Goal: Transaction & Acquisition: Purchase product/service

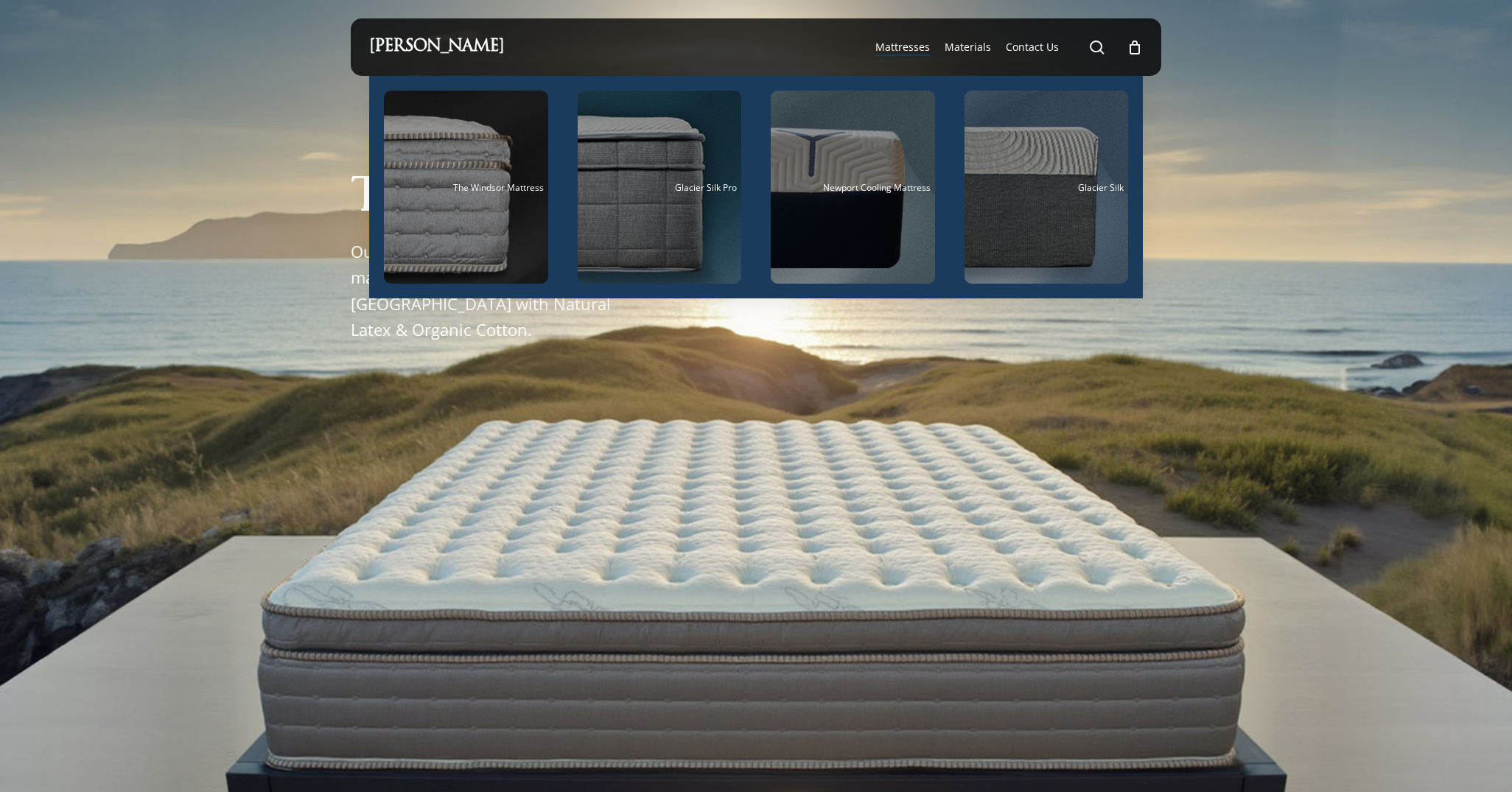
click at [888, 45] on span "Mattresses" at bounding box center [902, 46] width 55 height 14
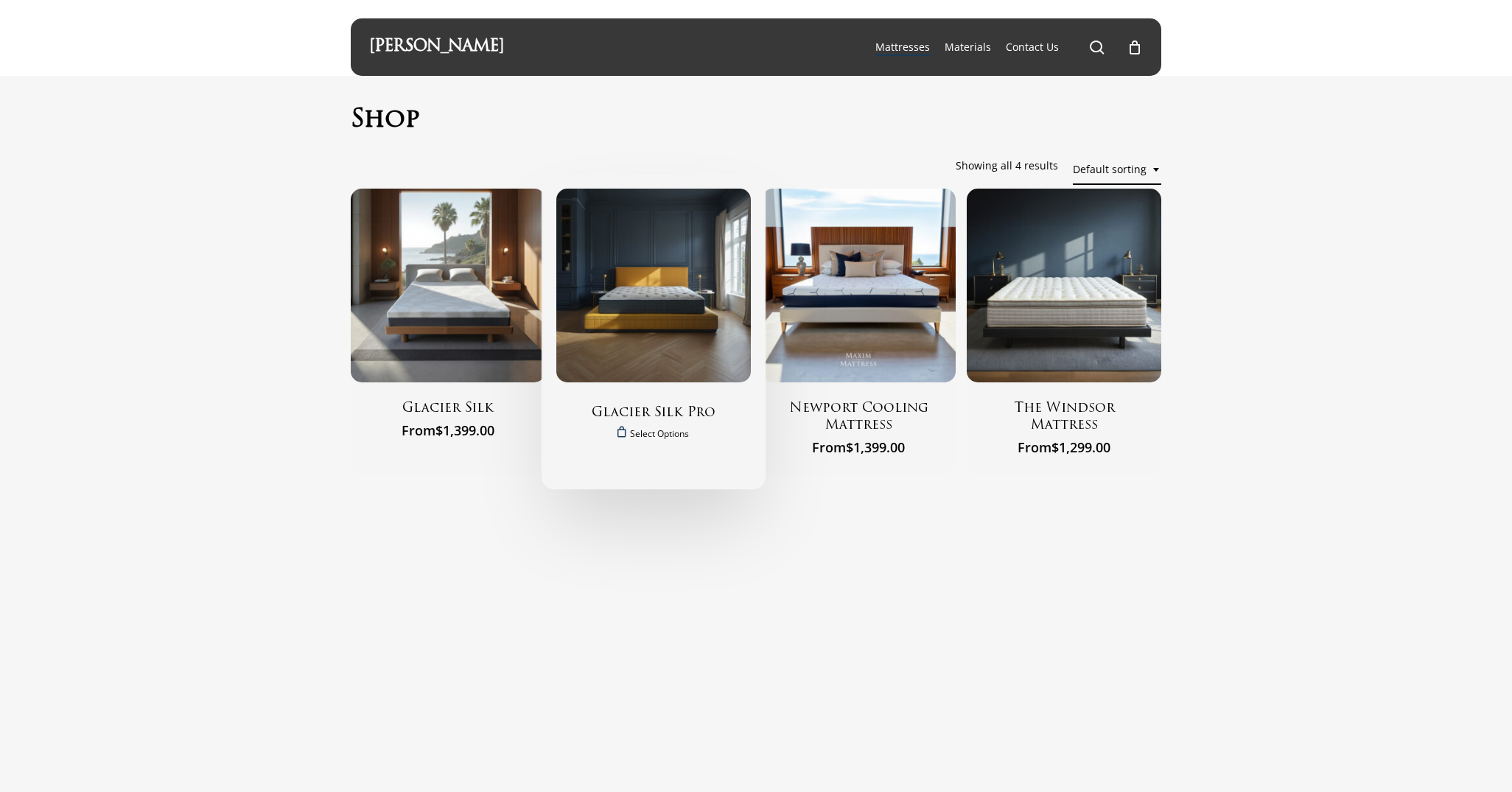
click at [683, 415] on h2 "Glacier Silk Pro" at bounding box center [653, 414] width 158 height 19
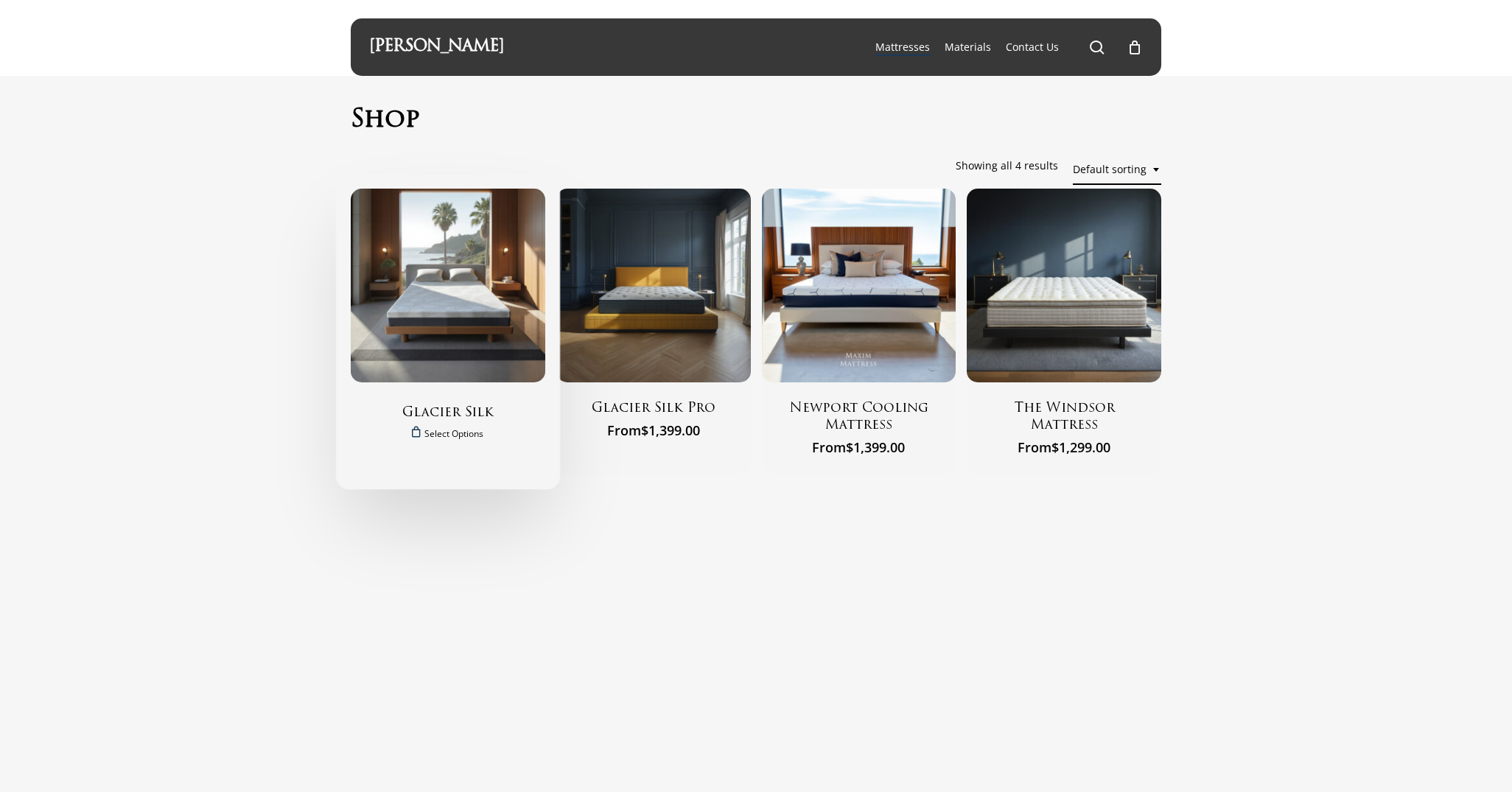
click at [485, 404] on div "Glacier Silk Rated 5.00 out of 5 From $ 1,399.00 Select options This product ha…" at bounding box center [448, 424] width 194 height 75
click at [436, 406] on h2 "Glacier Silk" at bounding box center [448, 414] width 158 height 19
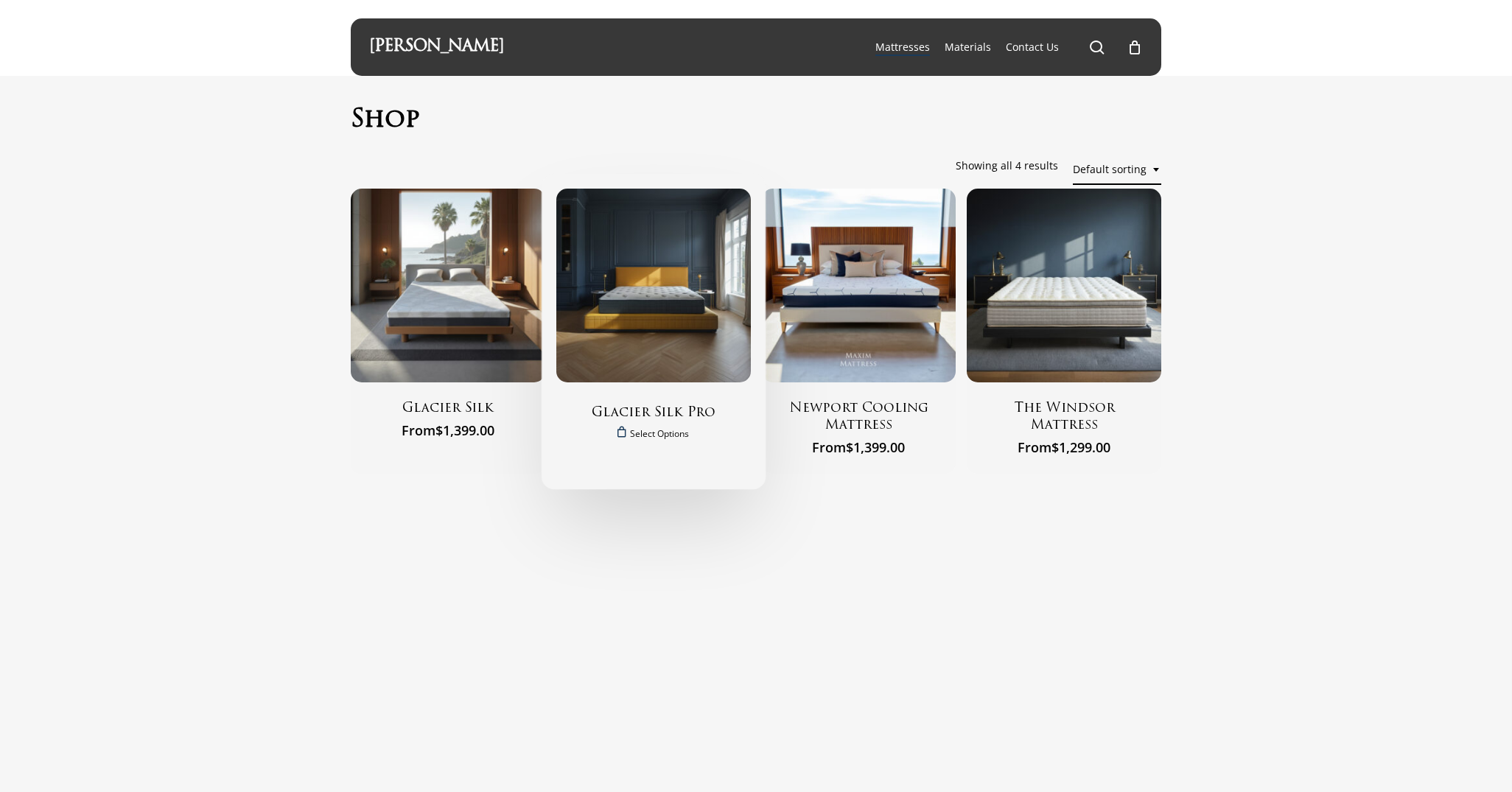
click at [619, 235] on img "Glacier Silk Pro" at bounding box center [653, 285] width 194 height 194
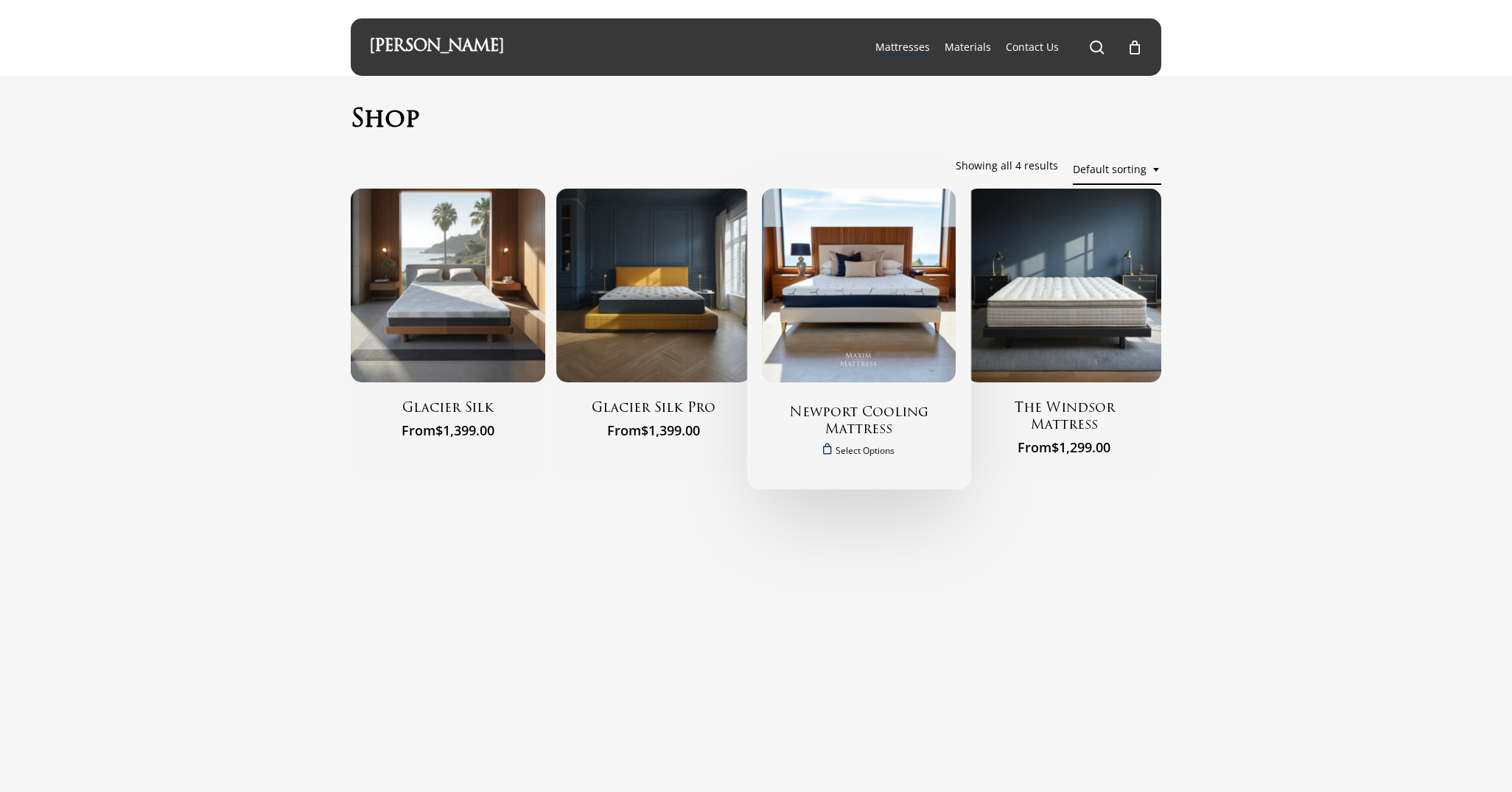
click at [827, 324] on img "Newport Cooling Mattress" at bounding box center [859, 285] width 194 height 194
click at [833, 270] on img "Newport Cooling Mattress" at bounding box center [859, 285] width 194 height 194
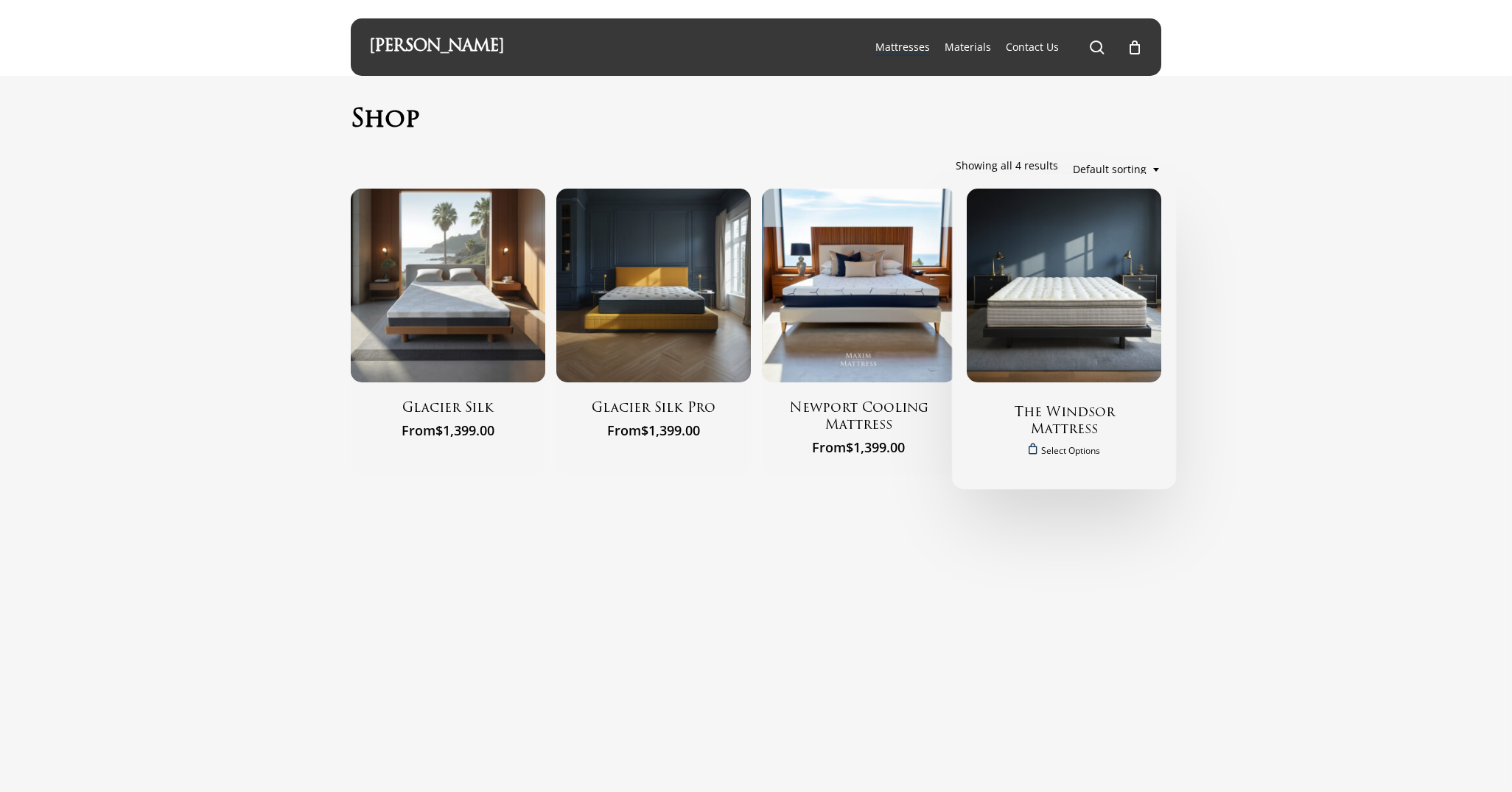
click at [1033, 316] on img "The Windsor Mattress" at bounding box center [1064, 285] width 194 height 194
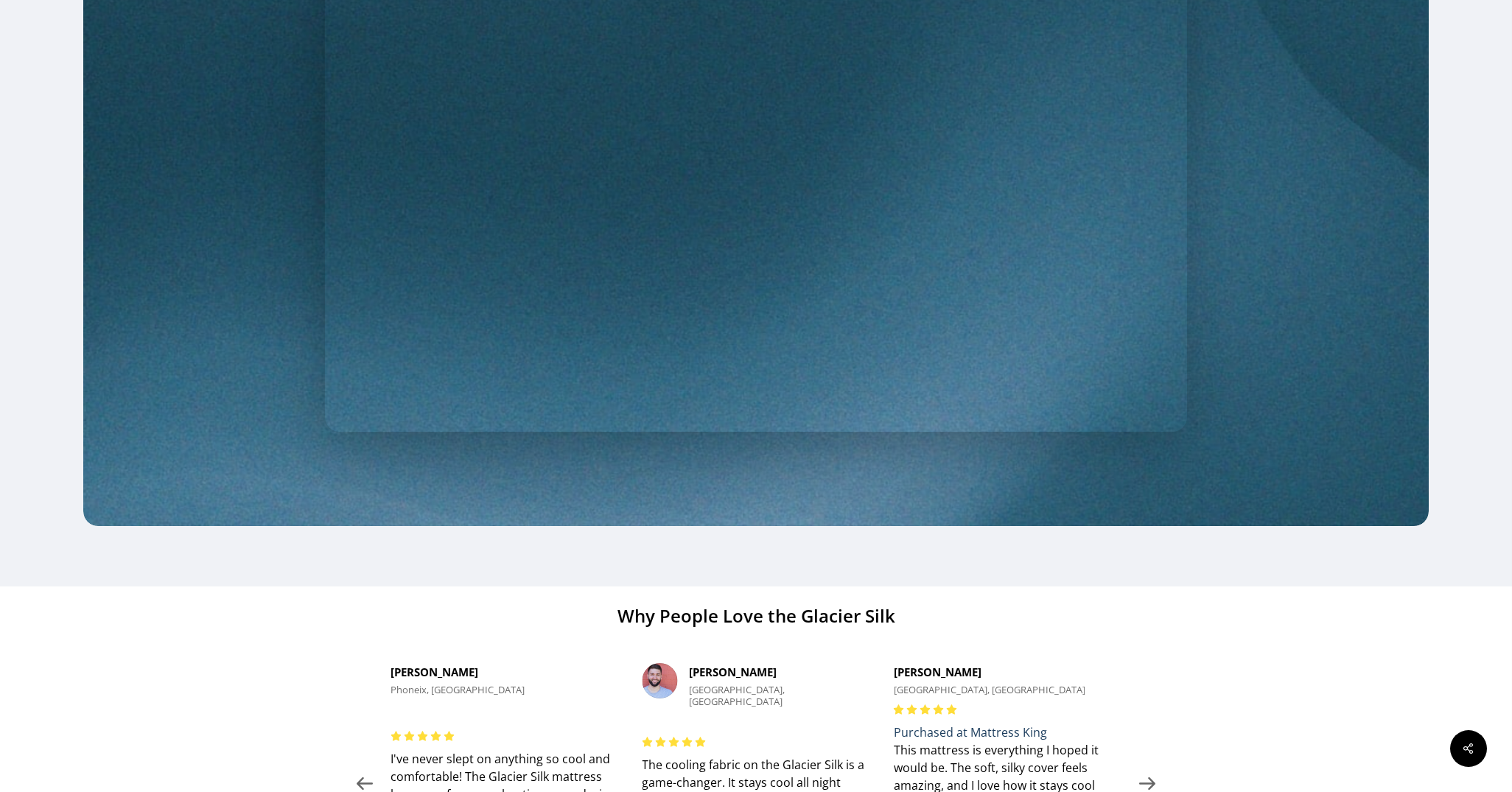
scroll to position [1390, 0]
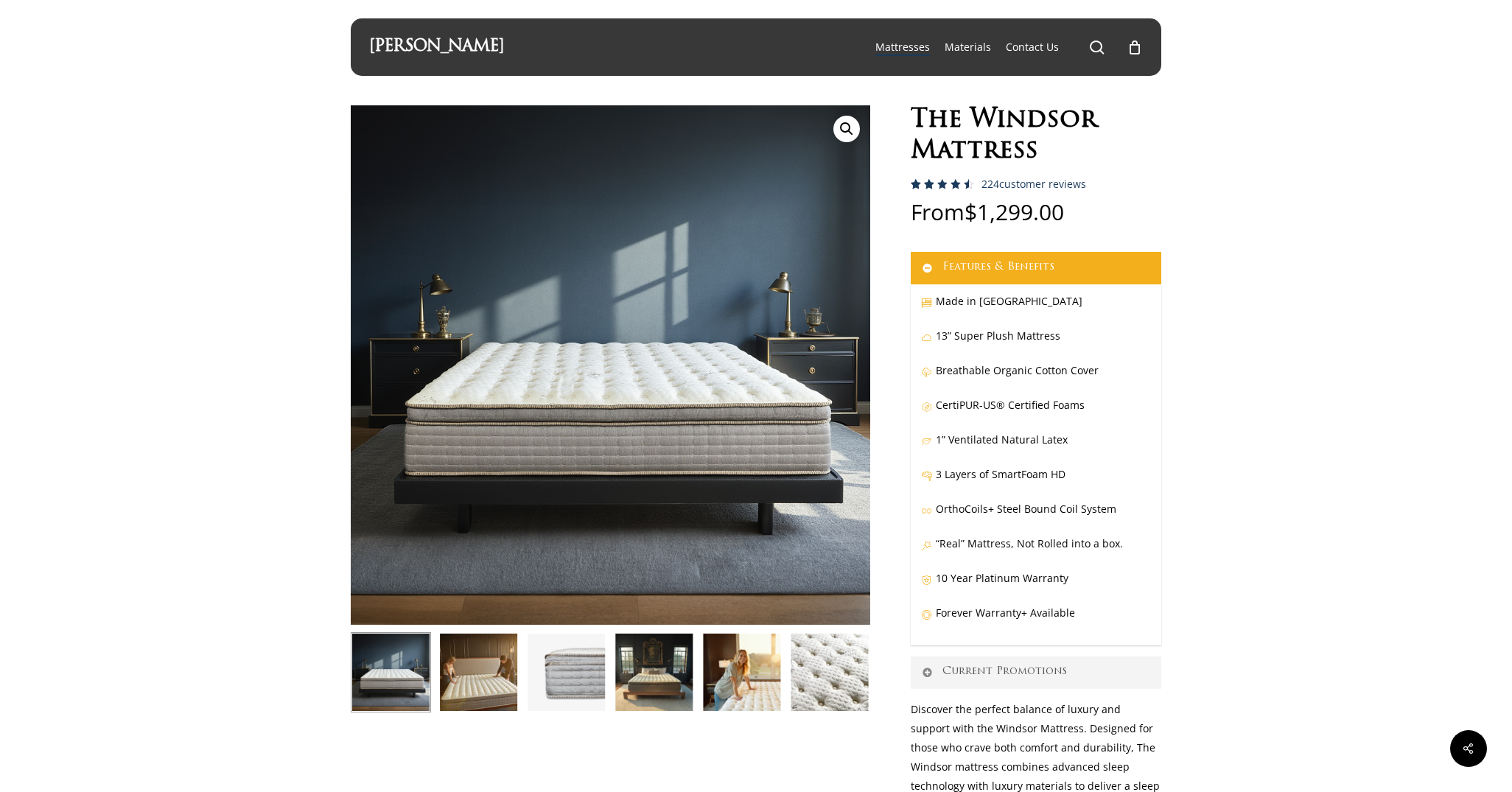
drag, startPoint x: 203, startPoint y: 344, endPoint x: 295, endPoint y: 580, distance: 253.3
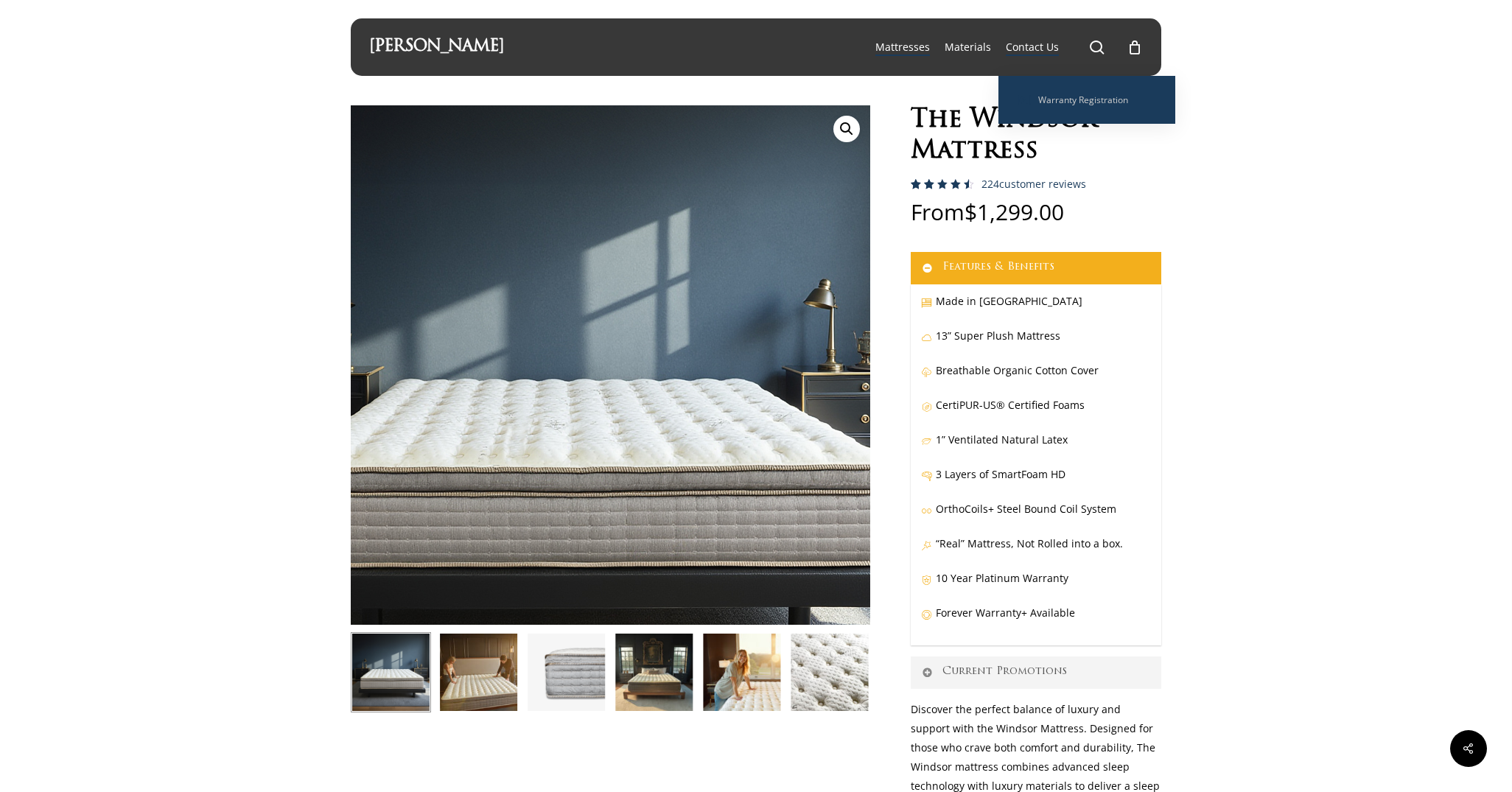
click at [686, 253] on img at bounding box center [579, 411] width 737 height 737
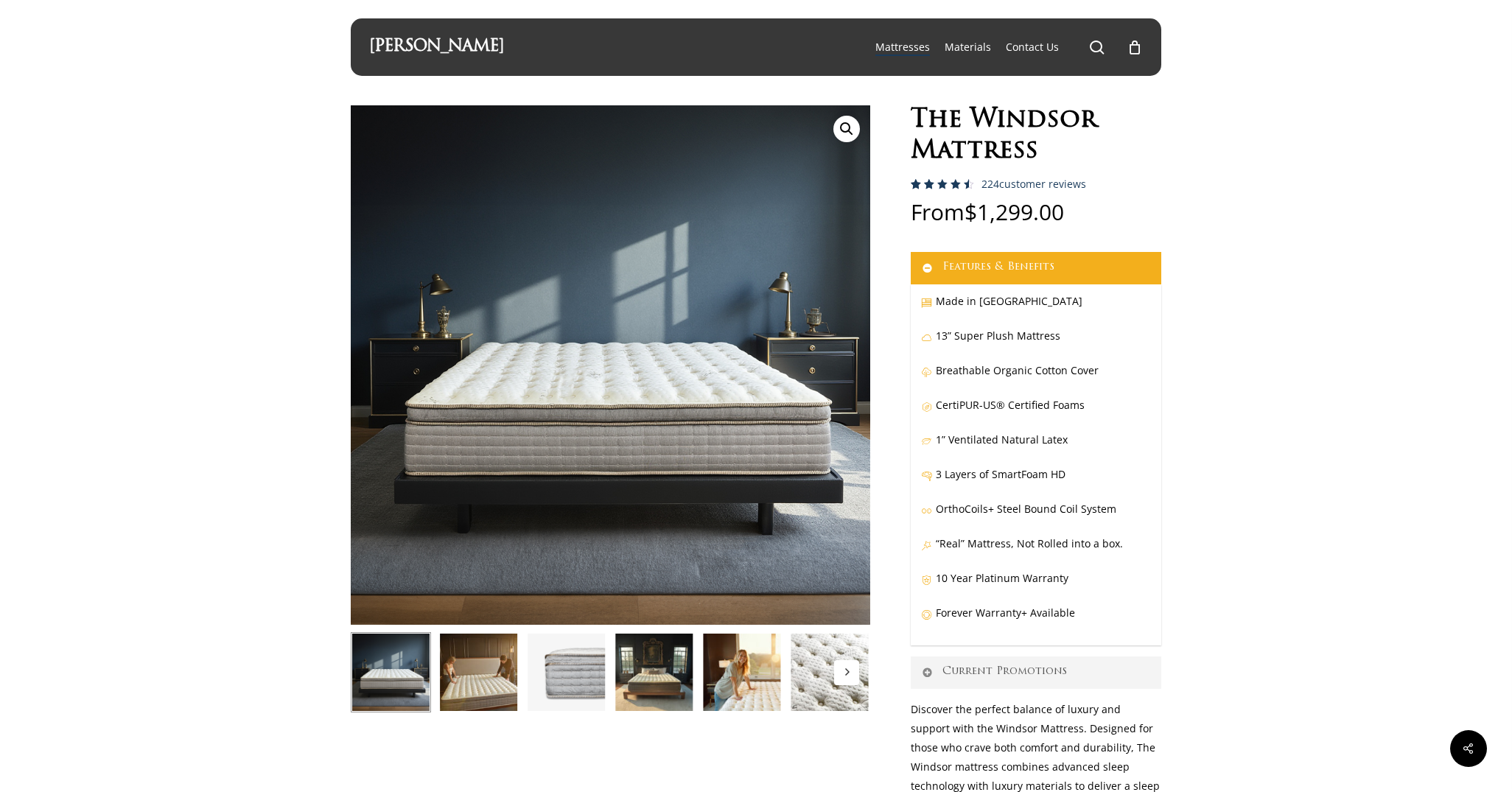
click at [476, 658] on img at bounding box center [478, 672] width 80 height 80
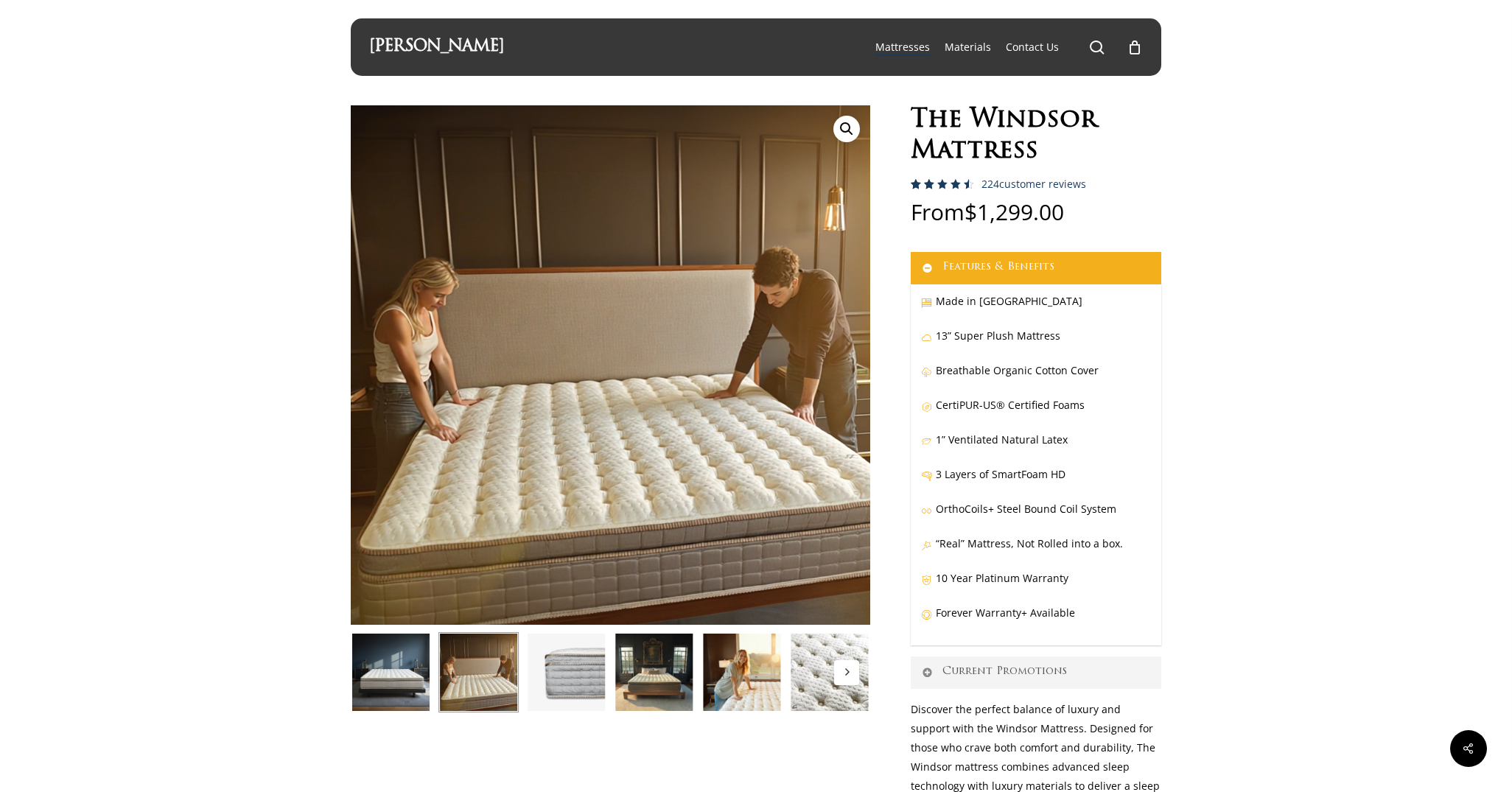
drag, startPoint x: 585, startPoint y: 360, endPoint x: 665, endPoint y: 666, distance: 316.3
click at [665, 666] on img at bounding box center [653, 672] width 80 height 80
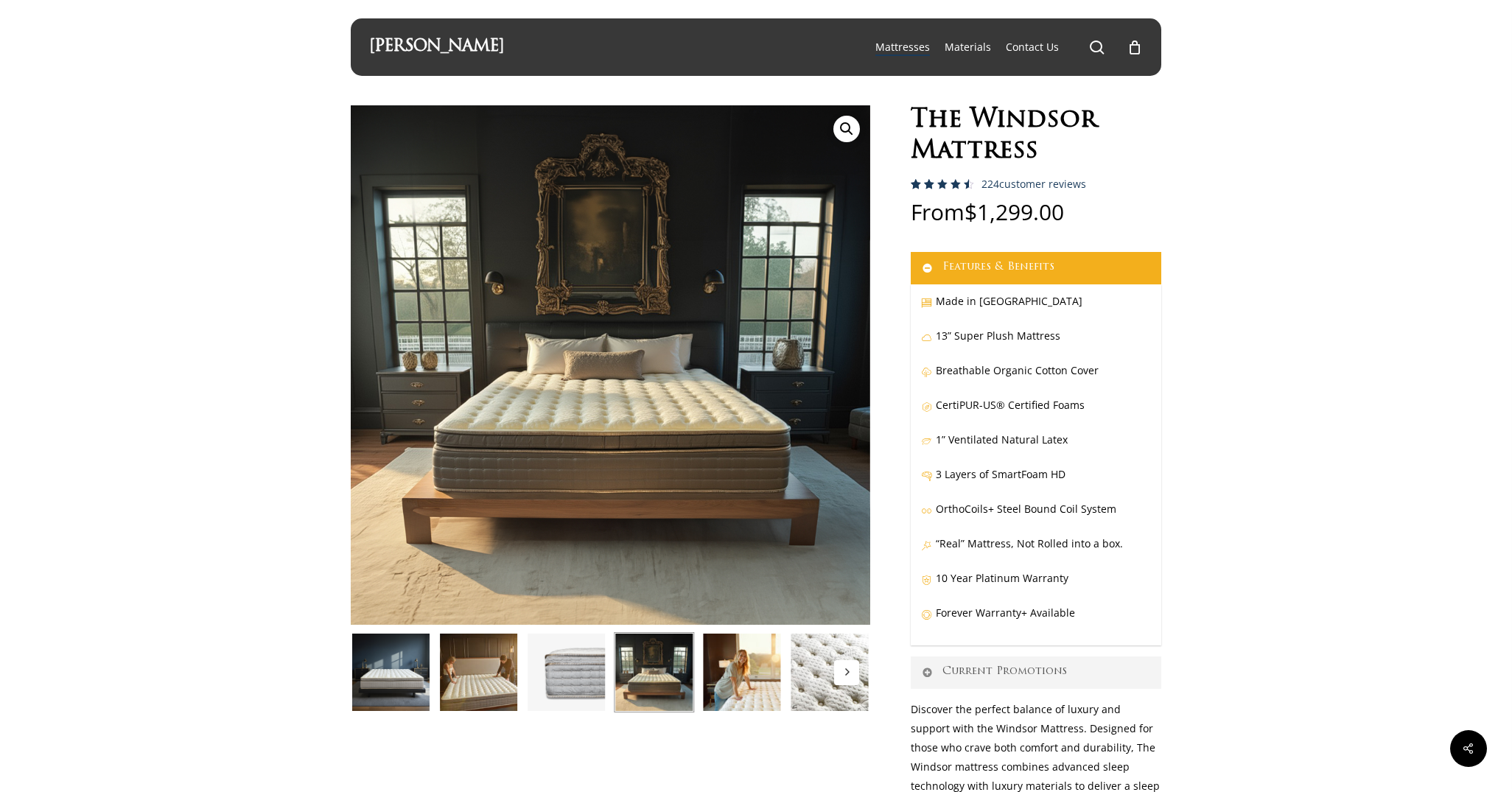
click at [822, 693] on img at bounding box center [830, 672] width 80 height 80
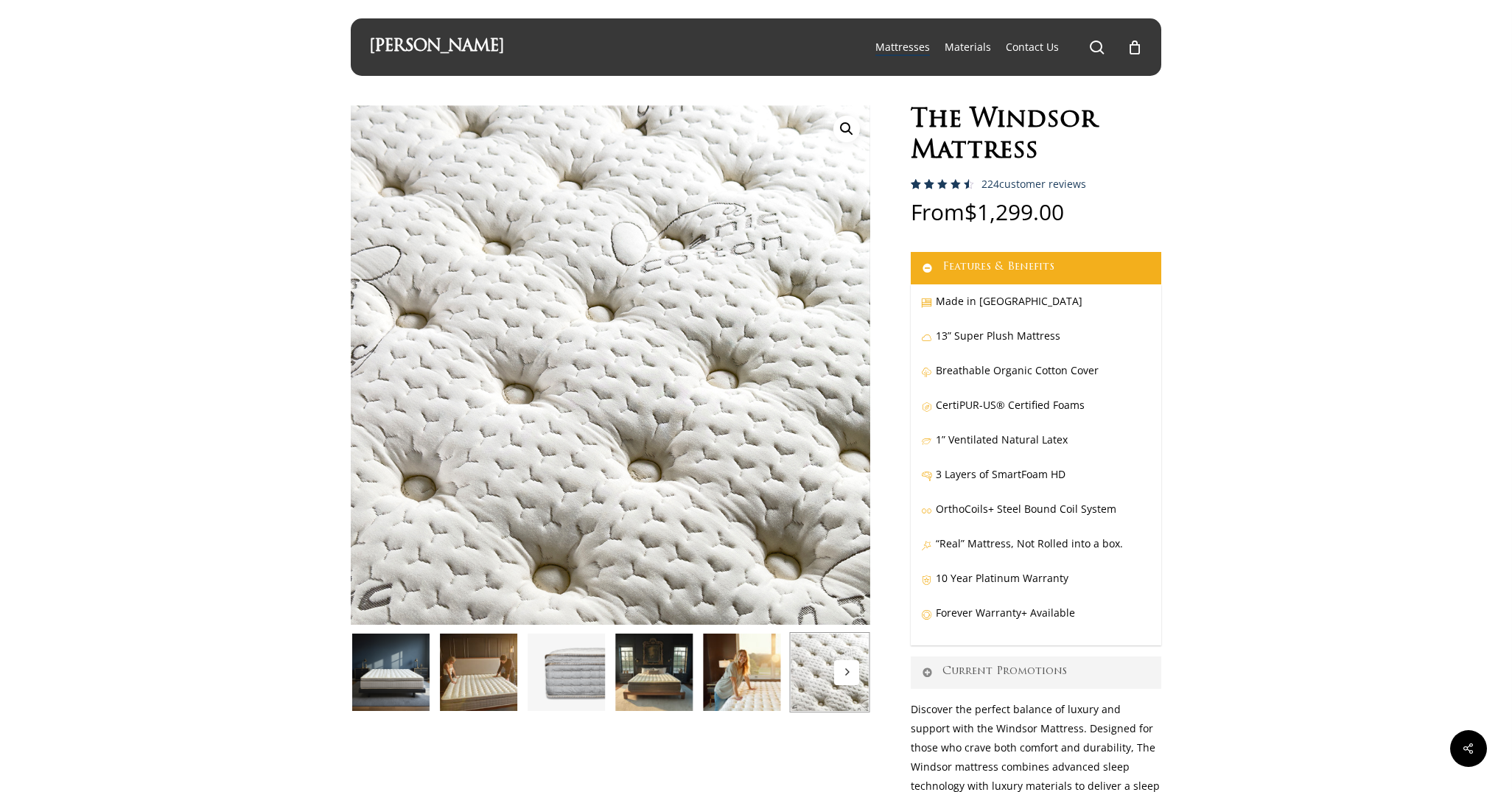
drag, startPoint x: 626, startPoint y: 398, endPoint x: 743, endPoint y: 669, distance: 295.2
click at [744, 678] on img at bounding box center [741, 672] width 80 height 80
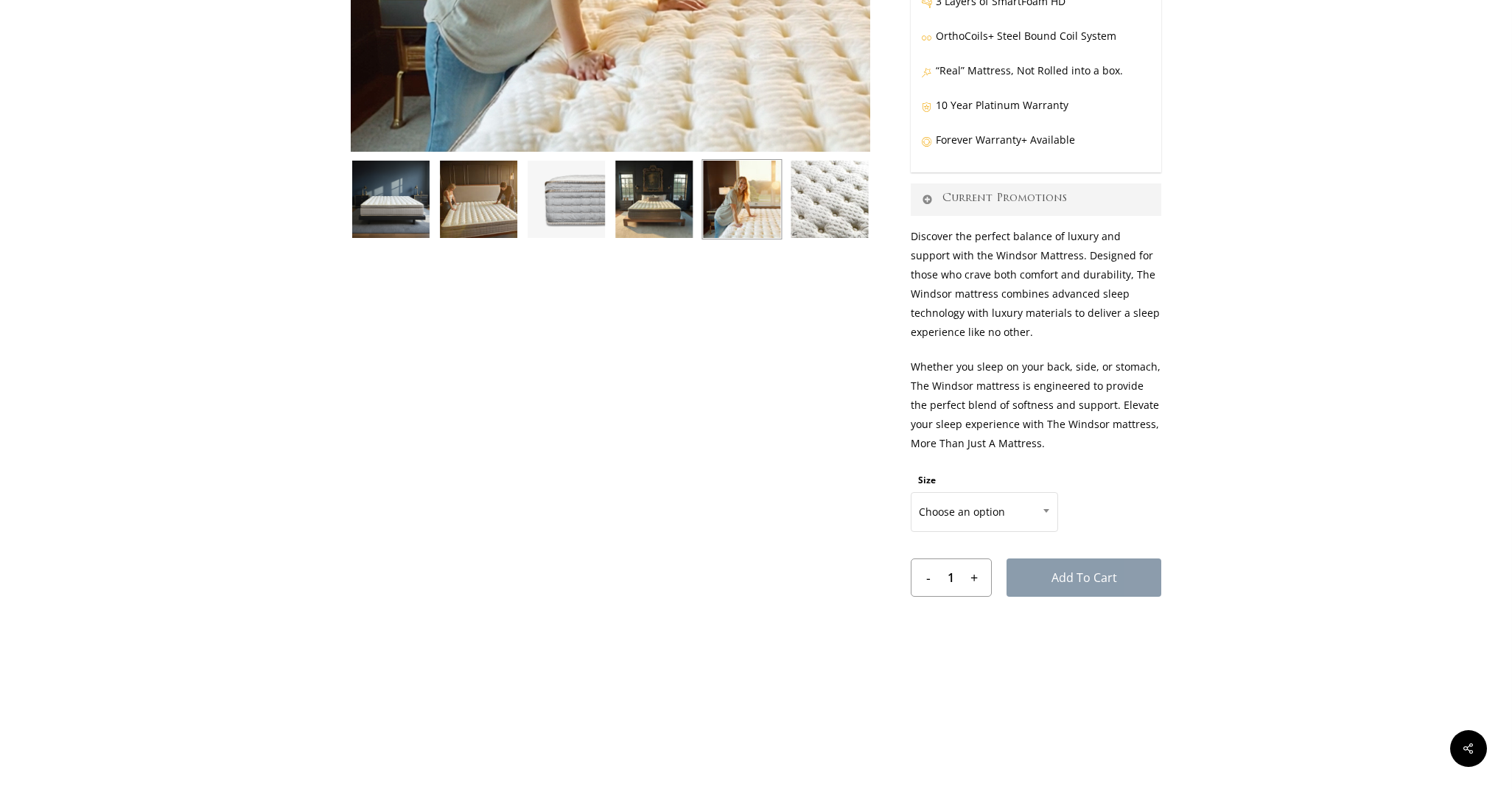
scroll to position [737, 0]
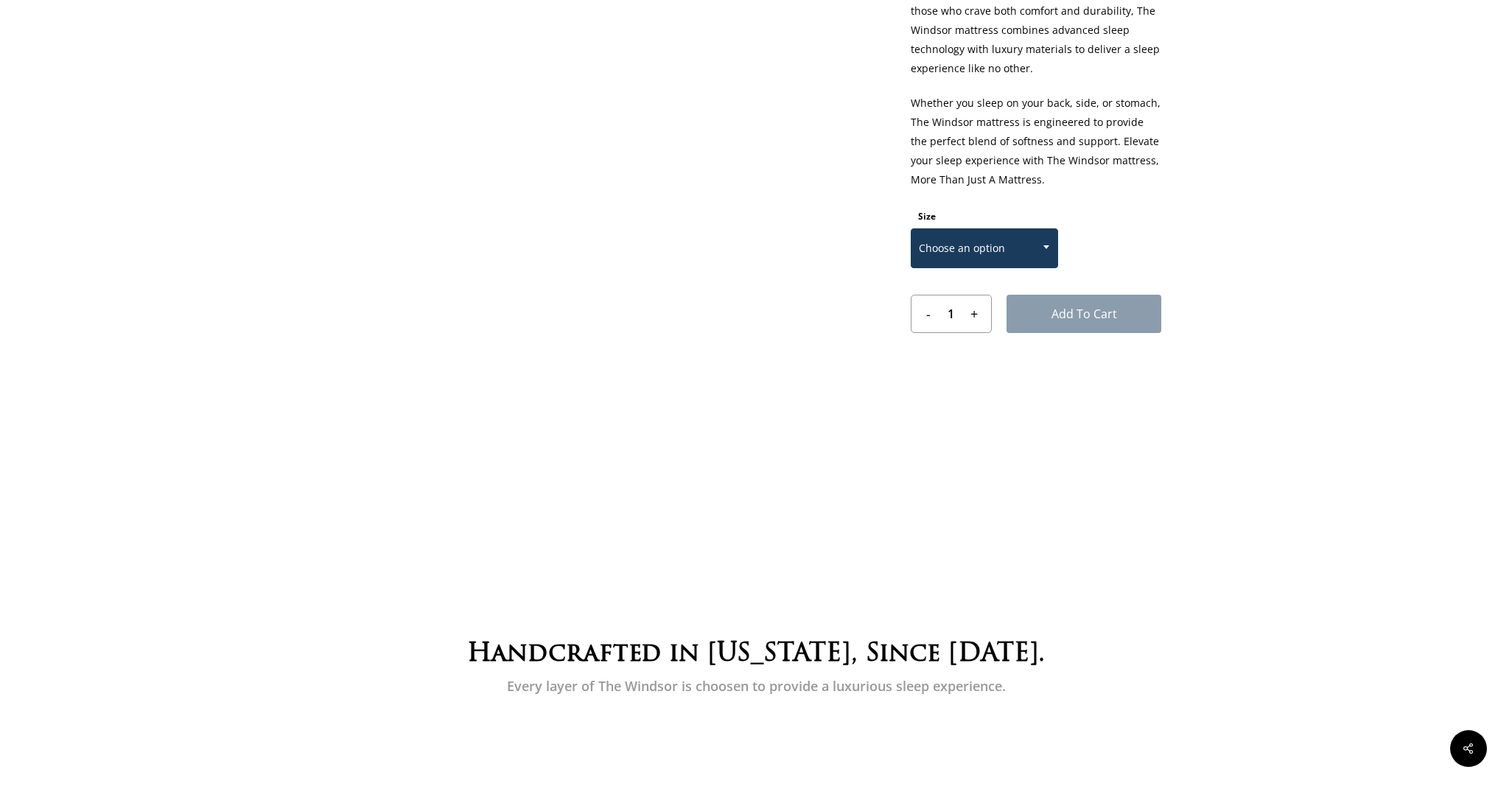
click at [999, 239] on span "Choose an option" at bounding box center [984, 247] width 146 height 31
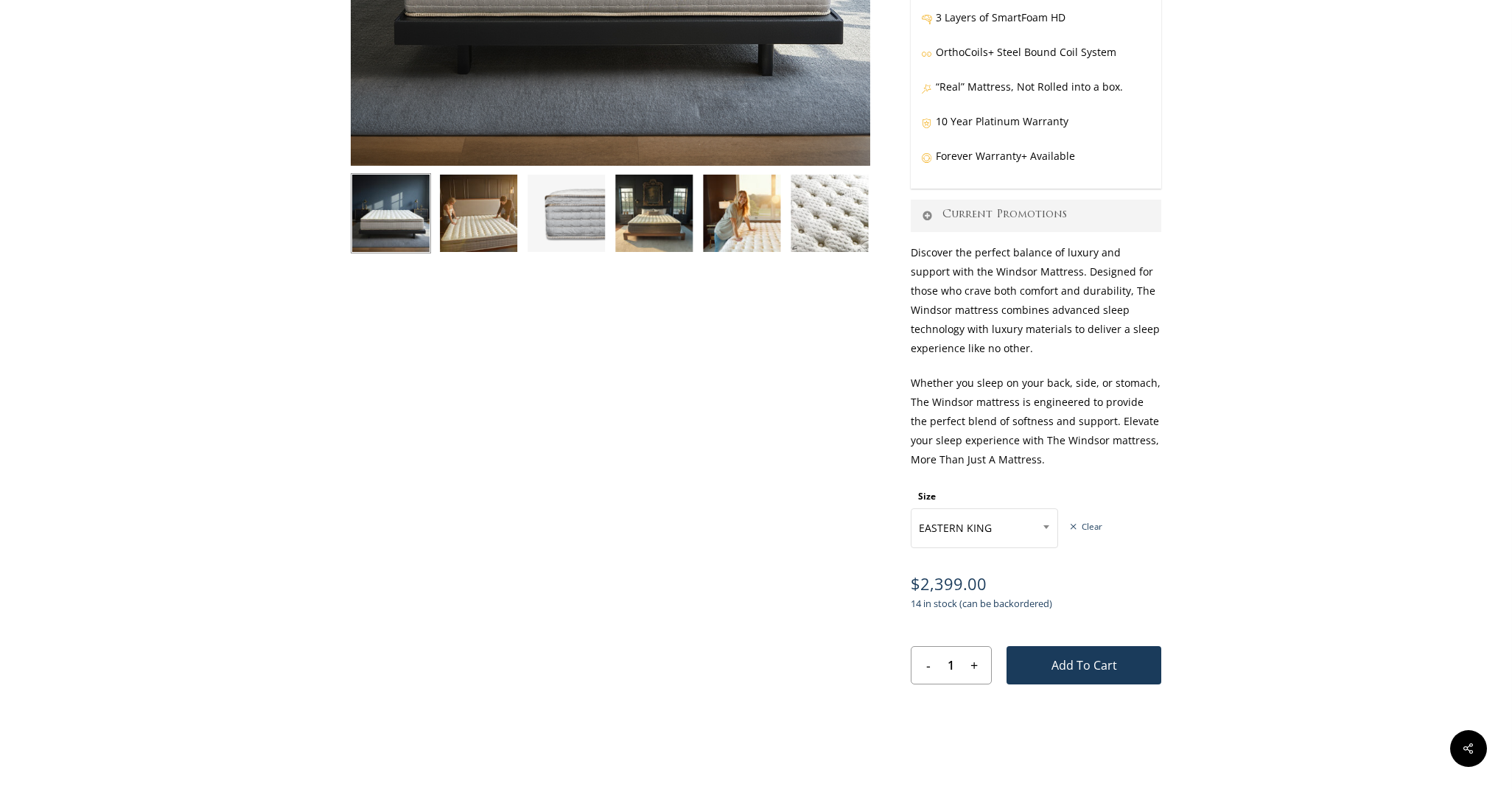
scroll to position [491, 0]
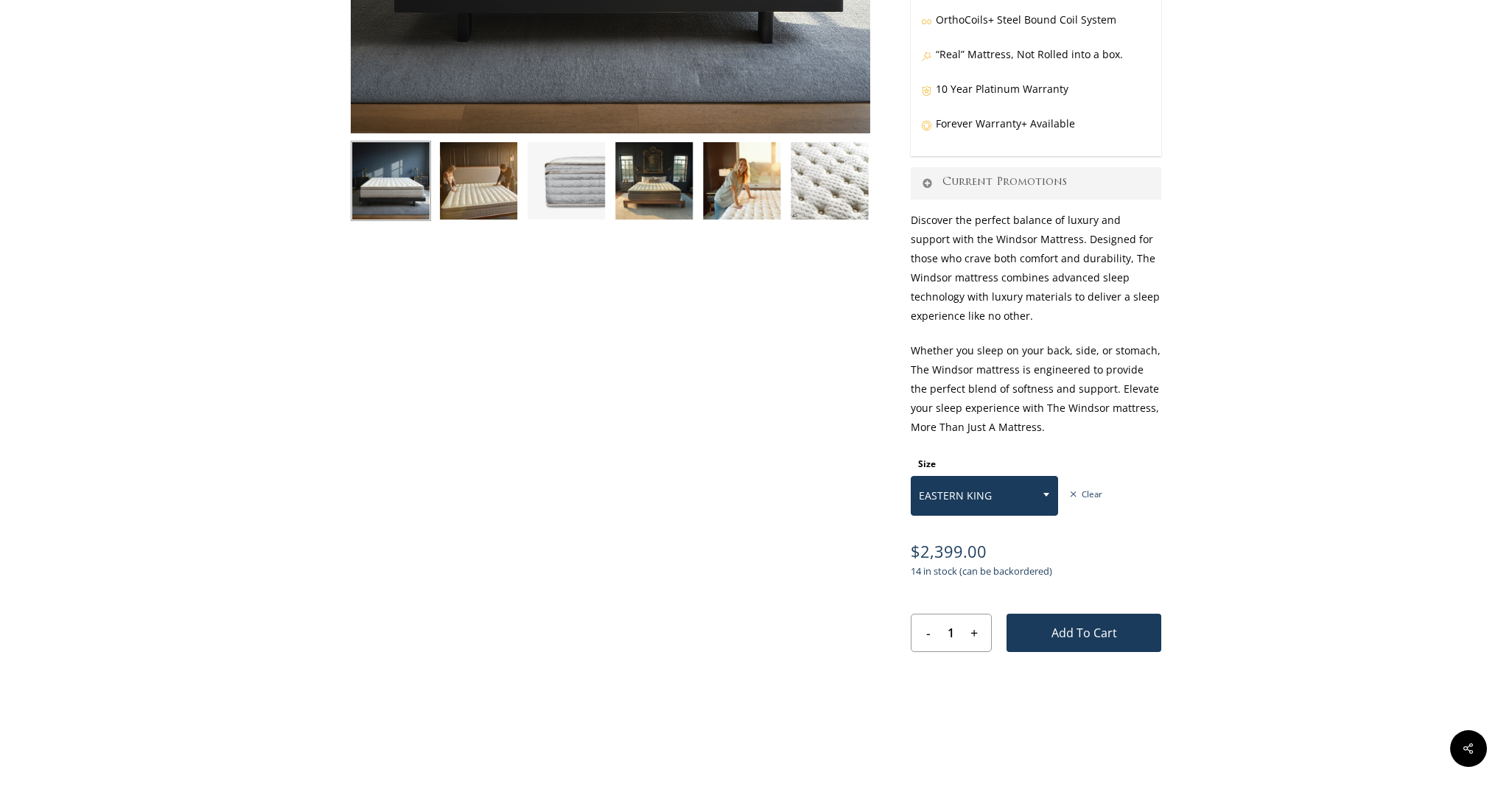
click at [990, 478] on span "EASTERN KING" at bounding box center [984, 495] width 147 height 40
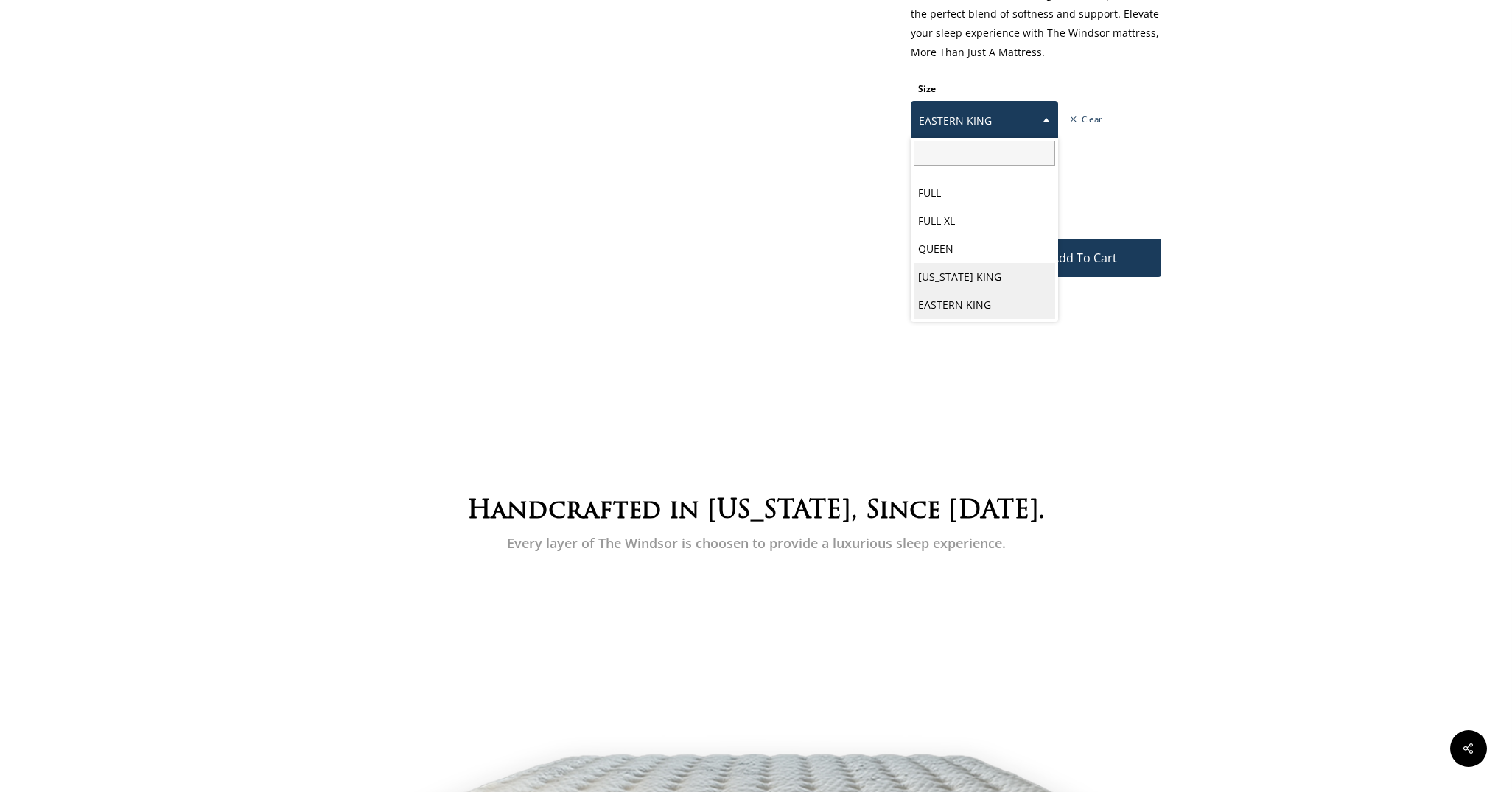
scroll to position [882, 0]
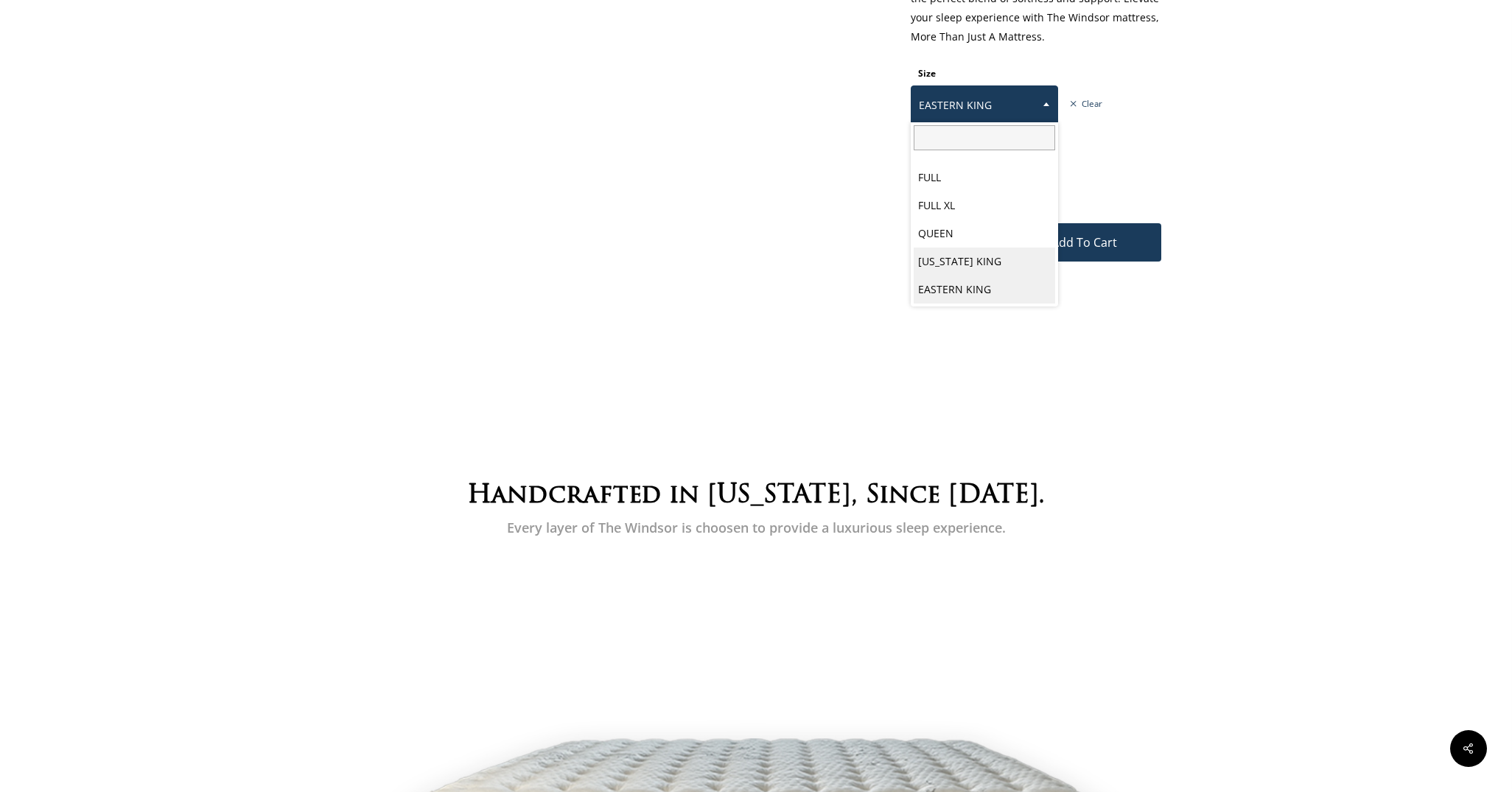
select select "[US_STATE] KING"
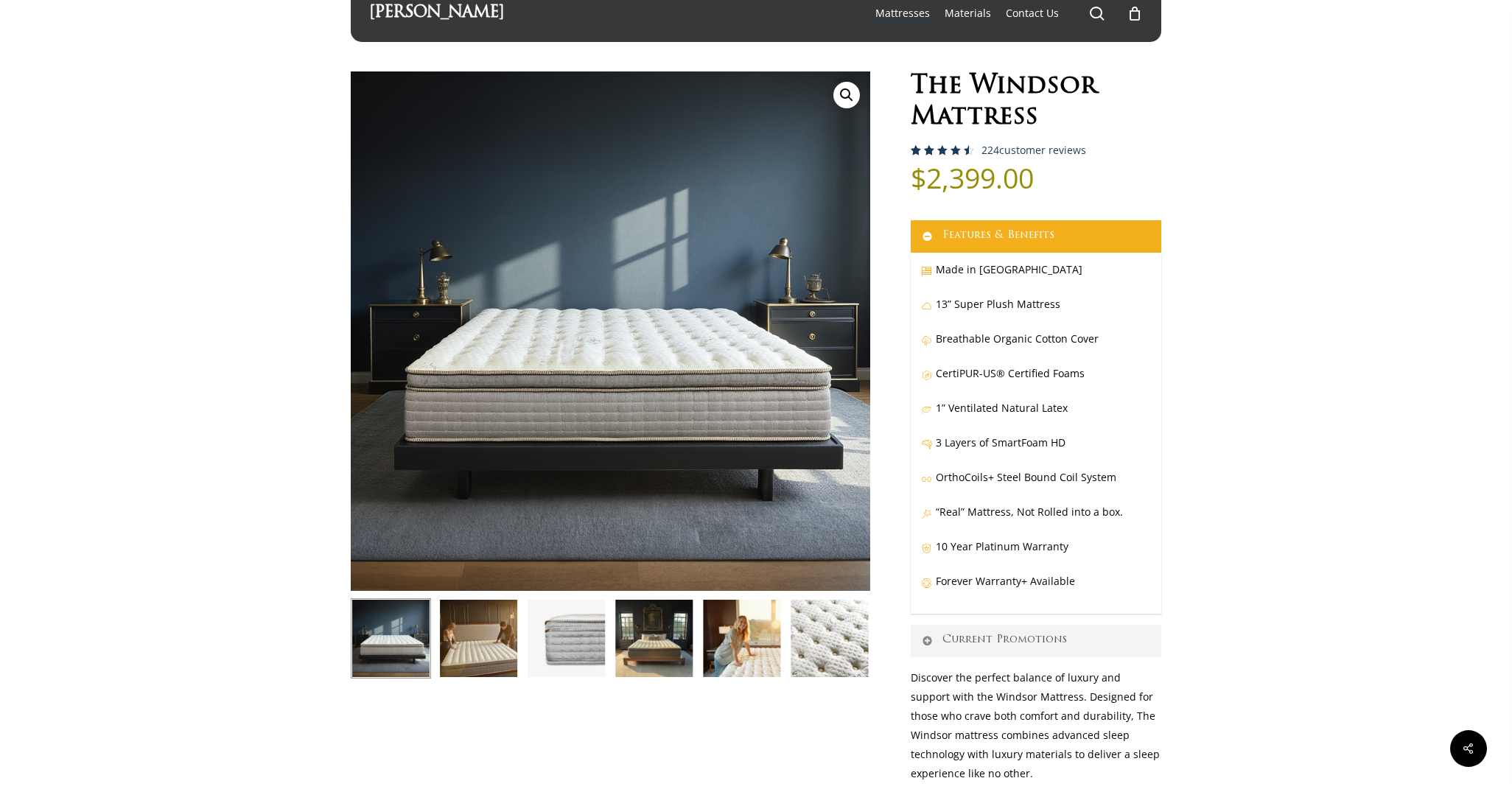
scroll to position [16, 0]
